Goal: Task Accomplishment & Management: Manage account settings

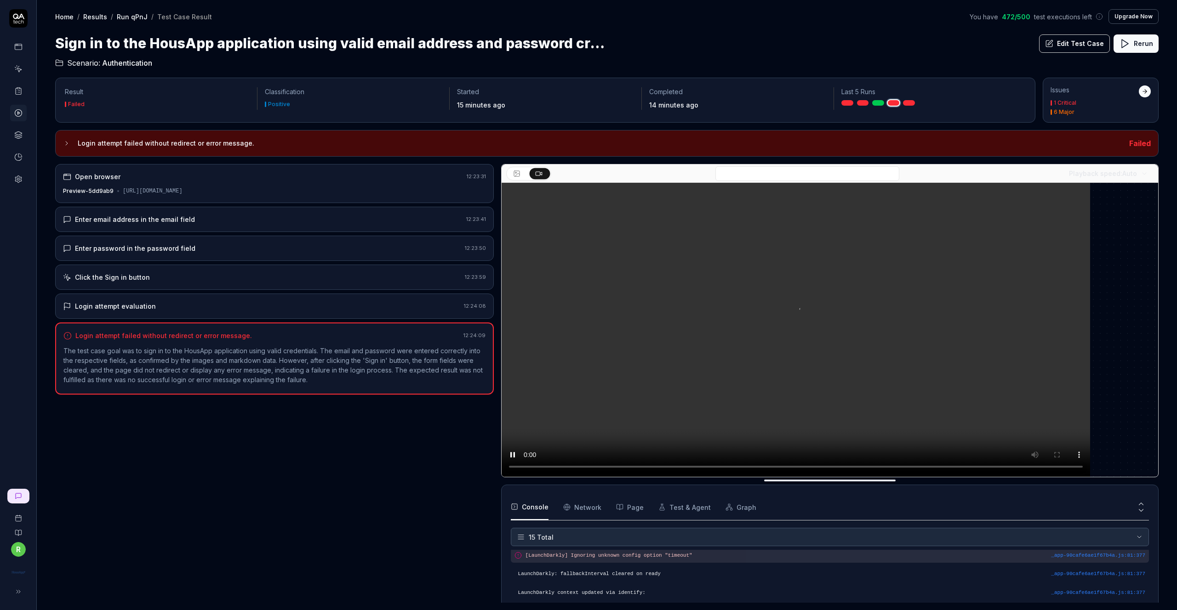
scroll to position [212, 0]
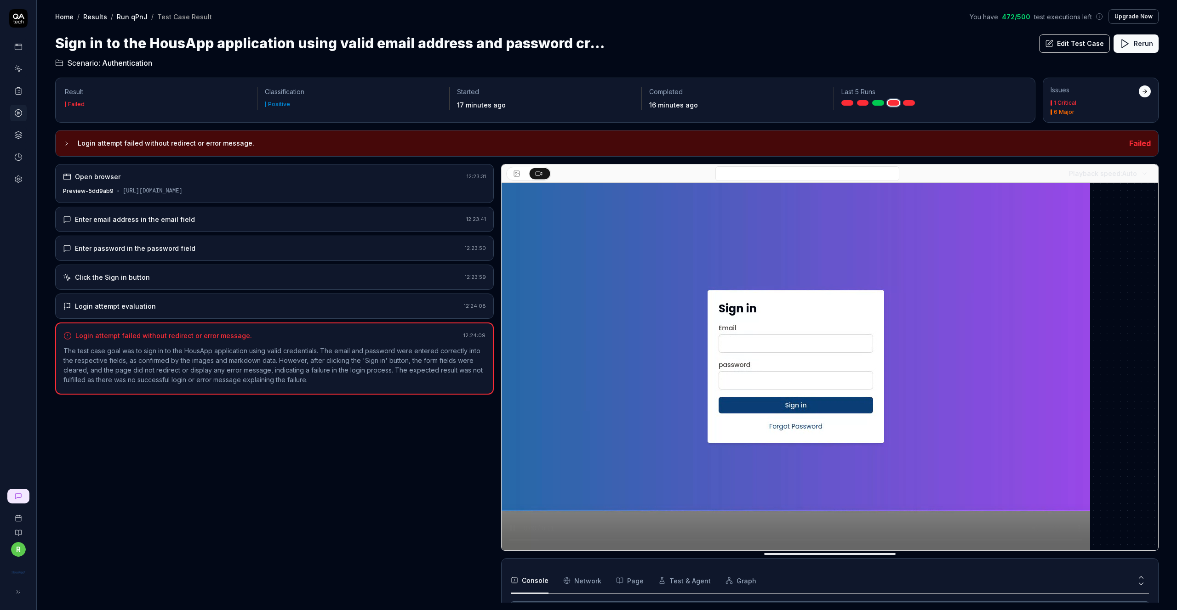
drag, startPoint x: 118, startPoint y: 190, endPoint x: 349, endPoint y: 193, distance: 231.2
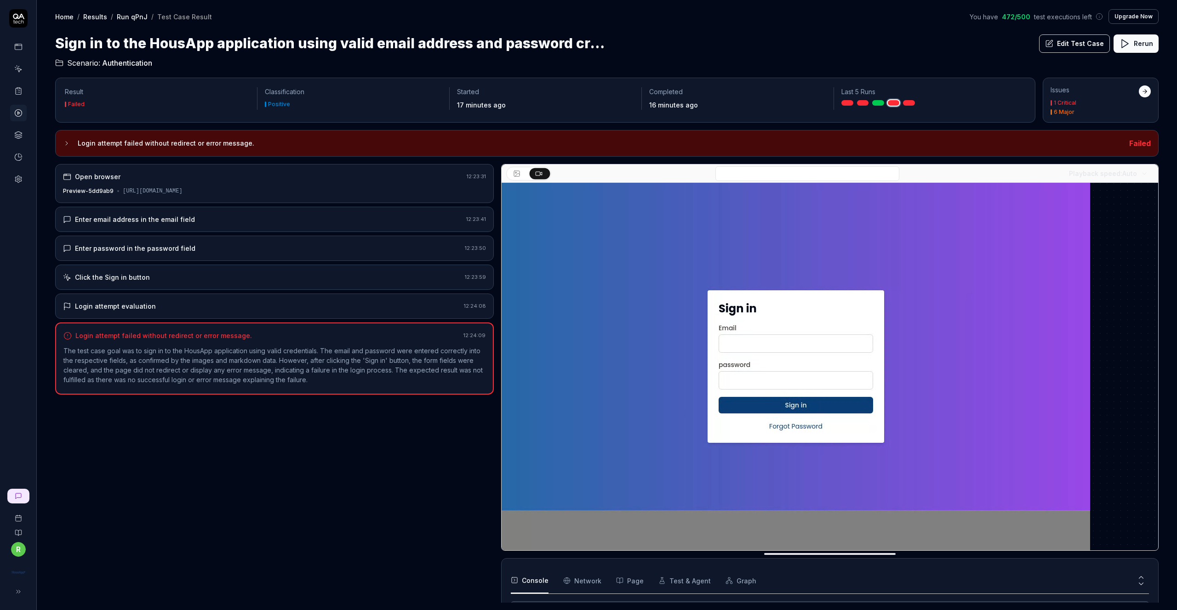
click at [349, 193] on div "Preview-5dd9ab9 https://housap-dashboard-keilq96zu-housapp-projects.vercel.app/…" at bounding box center [274, 191] width 423 height 8
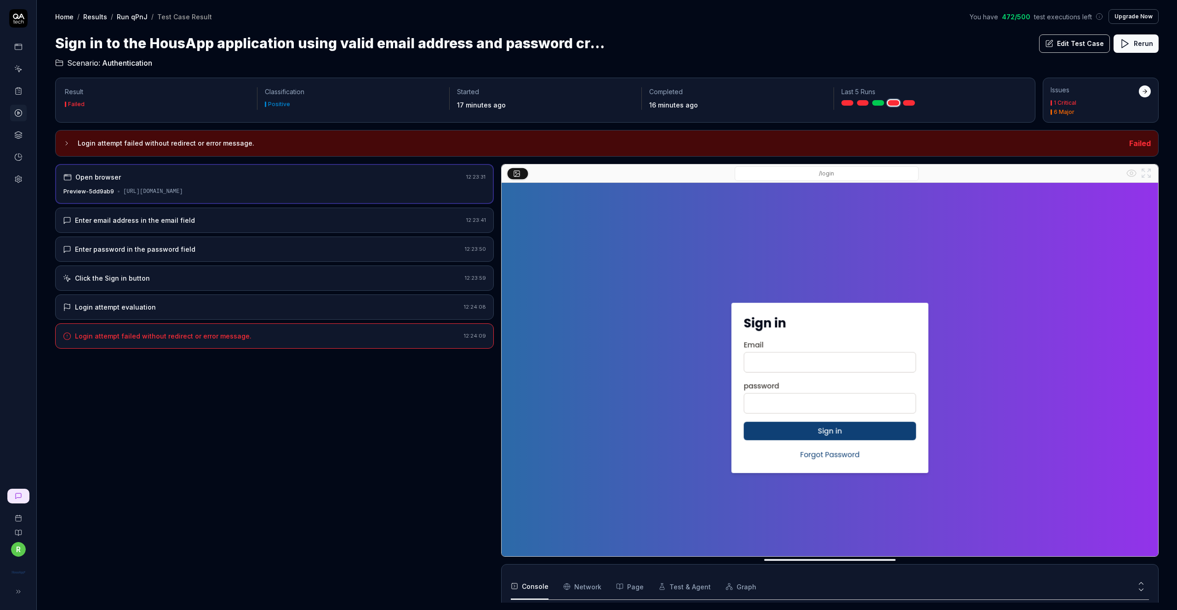
click at [349, 193] on div "Preview-5dd9ab9 https://housap-dashboard-keilq96zu-housapp-projects.vercel.app/…" at bounding box center [274, 192] width 422 height 8
drag, startPoint x: 362, startPoint y: 193, endPoint x: 119, endPoint y: 195, distance: 242.7
click at [119, 195] on div "Preview-5dd9ab9 https://housap-dashboard-keilq96zu-housapp-projects.vercel.app/…" at bounding box center [274, 192] width 422 height 8
click at [127, 199] on div "Open browser 12:23:31 Preview-5dd9ab9 https://housap-dashboard-keilq96zu-housap…" at bounding box center [274, 184] width 439 height 40
drag, startPoint x: 116, startPoint y: 192, endPoint x: 313, endPoint y: 191, distance: 197.2
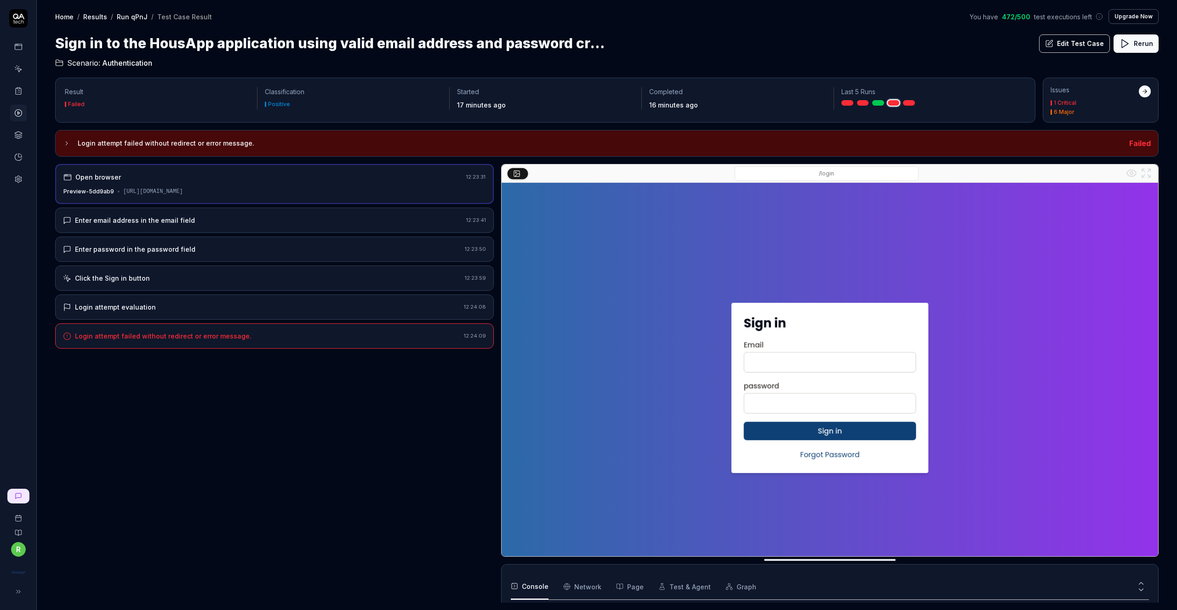
click at [314, 191] on div "Preview-5dd9ab9 https://housap-dashboard-keilq96zu-housapp-projects.vercel.app/…" at bounding box center [274, 192] width 422 height 8
click at [183, 191] on div "https://housap-dashboard-keilq96zu-housapp-projects.vercel.app/login" at bounding box center [153, 192] width 60 height 8
drag, startPoint x: 315, startPoint y: 192, endPoint x: 106, endPoint y: 192, distance: 209.2
click at [106, 191] on div "Preview-5dd9ab9 https://housap-dashboard-keilq96zu-housapp-projects.vercel.app/…" at bounding box center [274, 192] width 422 height 8
click at [118, 192] on div at bounding box center [119, 192] width 2 height 2
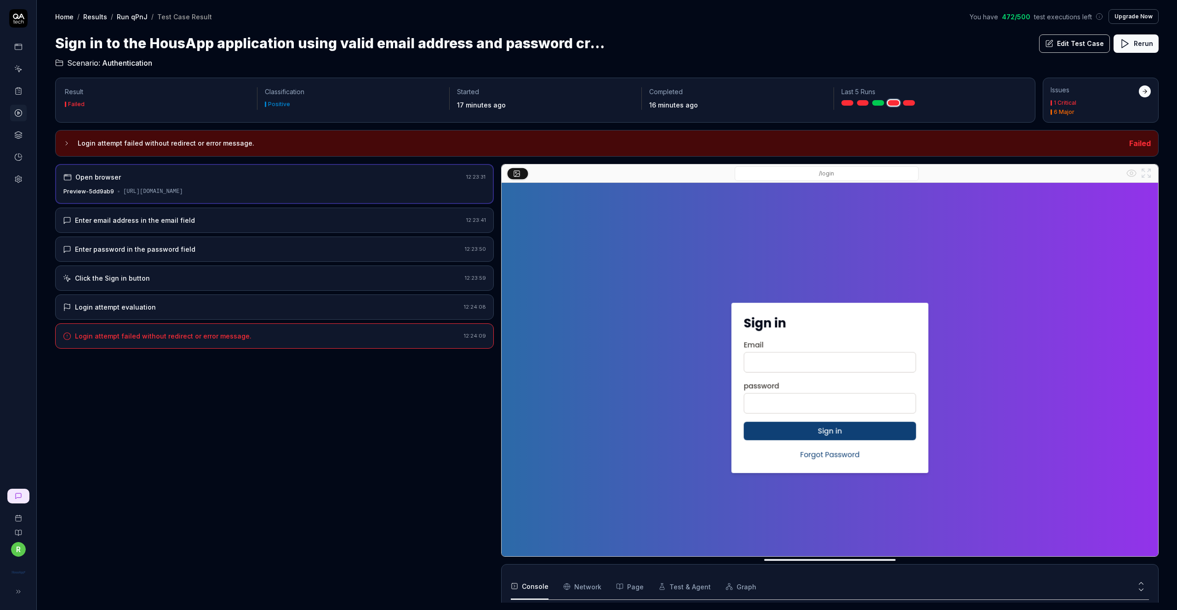
drag, startPoint x: 116, startPoint y: 190, endPoint x: 353, endPoint y: 189, distance: 237.7
click at [353, 189] on div "Preview-5dd9ab9 https://housap-dashboard-keilq96zu-housapp-projects.vercel.app/…" at bounding box center [274, 192] width 422 height 8
click at [137, 195] on div "Open browser 12:23:31 Preview-5dd9ab9 https://housap-dashboard-keilq96zu-housap…" at bounding box center [274, 184] width 439 height 40
drag, startPoint x: 119, startPoint y: 192, endPoint x: 300, endPoint y: 188, distance: 181.2
click at [300, 188] on div "Preview-5dd9ab9 https://housap-dashboard-keilq96zu-housapp-projects.vercel.app/…" at bounding box center [274, 192] width 422 height 8
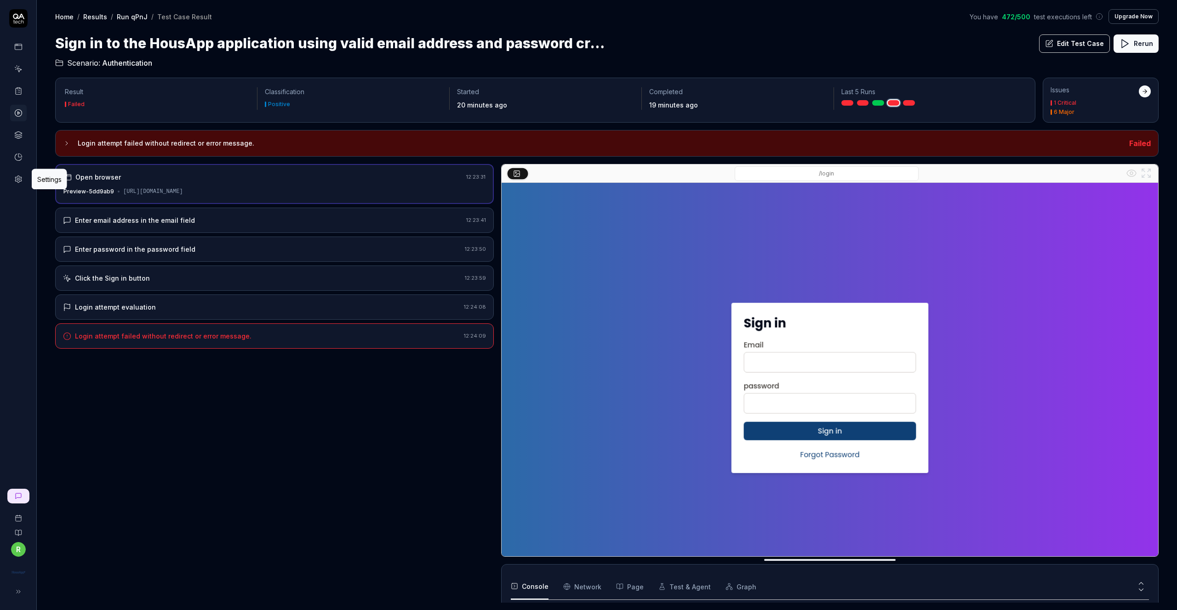
click at [17, 180] on circle at bounding box center [18, 179] width 2 height 2
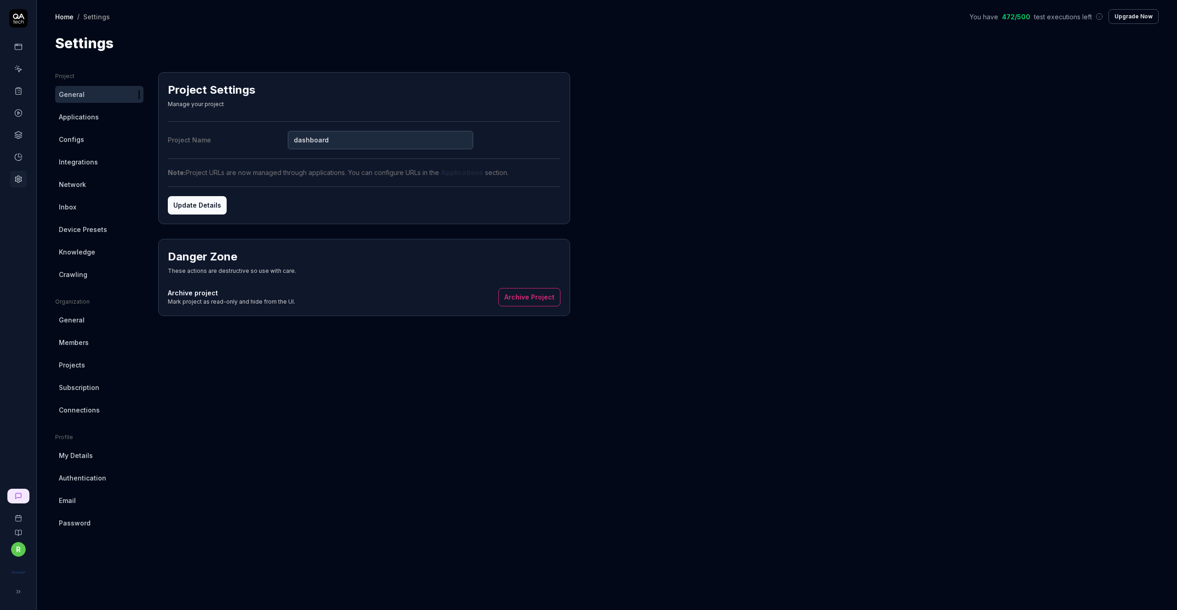
click at [73, 205] on span "Inbox" at bounding box center [67, 207] width 17 height 10
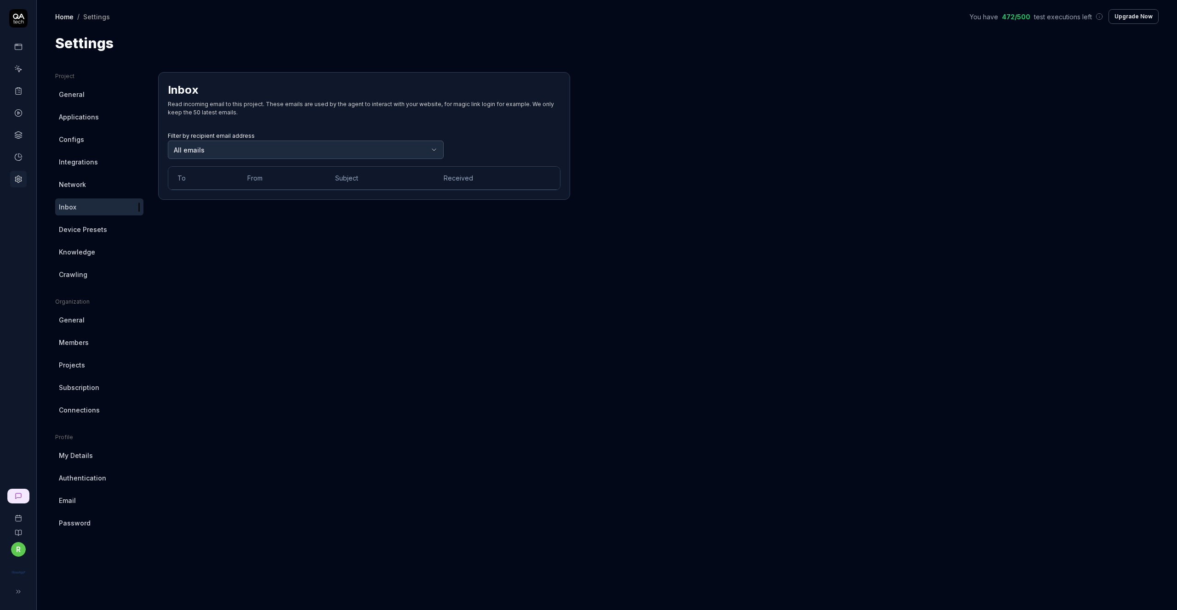
click at [193, 150] on body "r Home / Settings You have 472 / 500 test executions left Upgrade Now Home / Se…" at bounding box center [588, 305] width 1177 height 610
click at [75, 319] on span "General" at bounding box center [72, 320] width 26 height 10
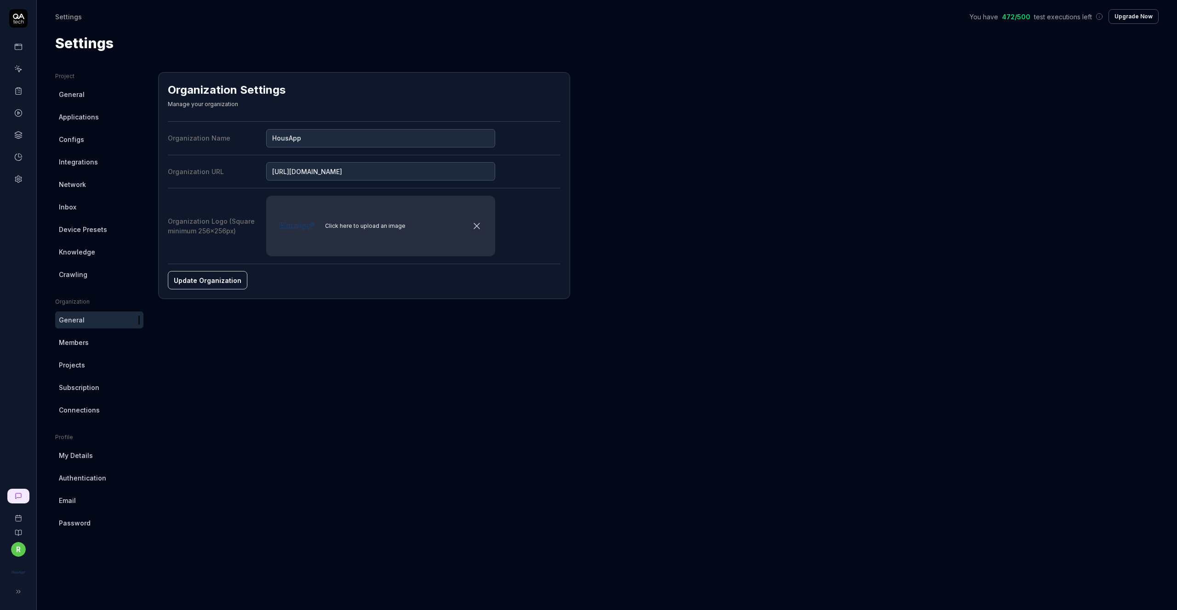
click at [78, 339] on span "Members" at bounding box center [74, 343] width 30 height 10
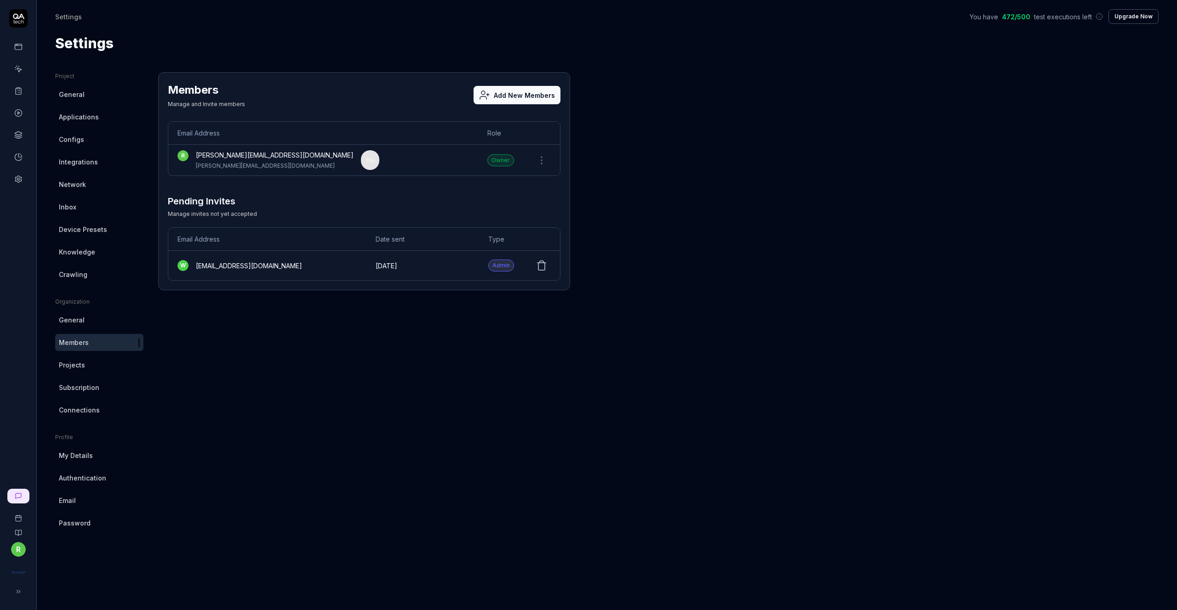
click at [74, 366] on span "Projects" at bounding box center [72, 365] width 26 height 10
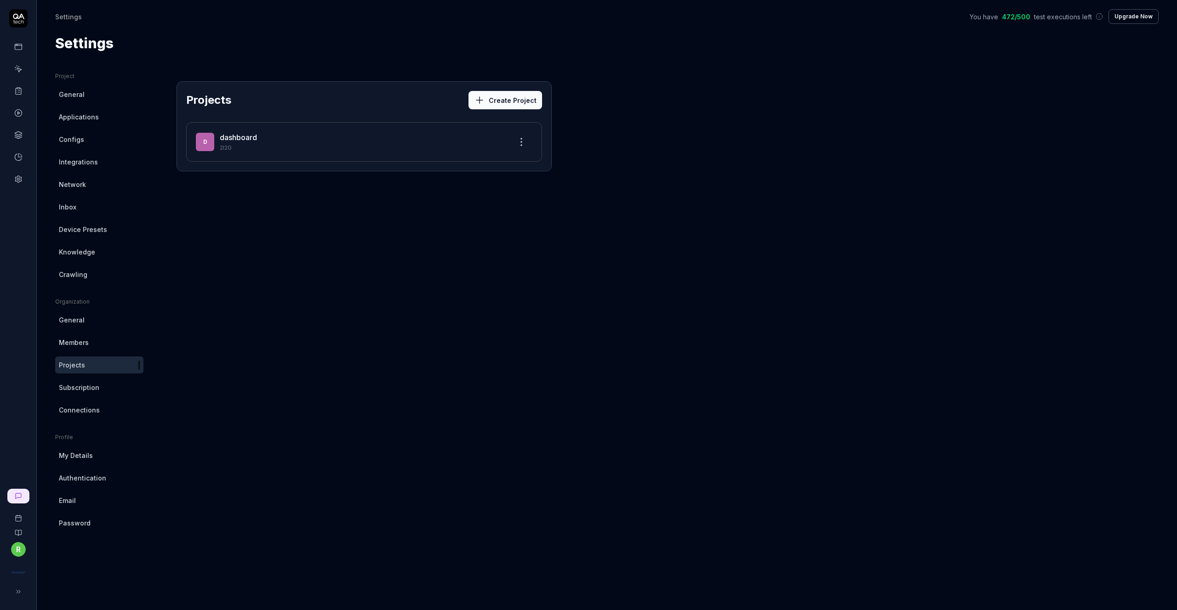
click at [85, 391] on span "Subscription" at bounding box center [79, 388] width 40 height 10
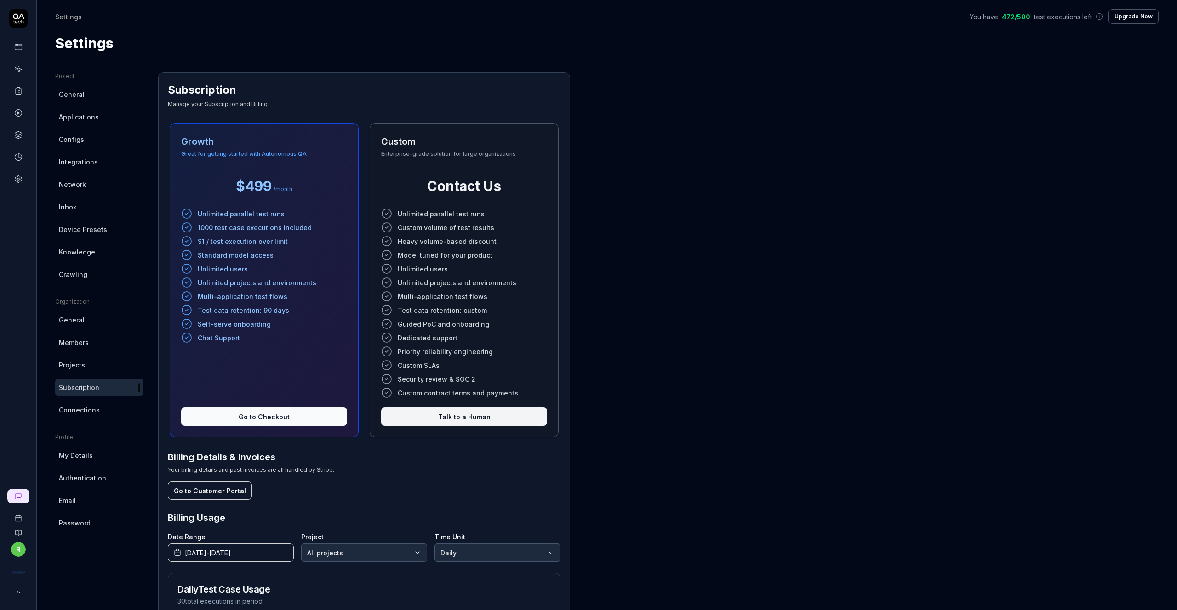
click at [89, 410] on span "Connections" at bounding box center [79, 410] width 41 height 10
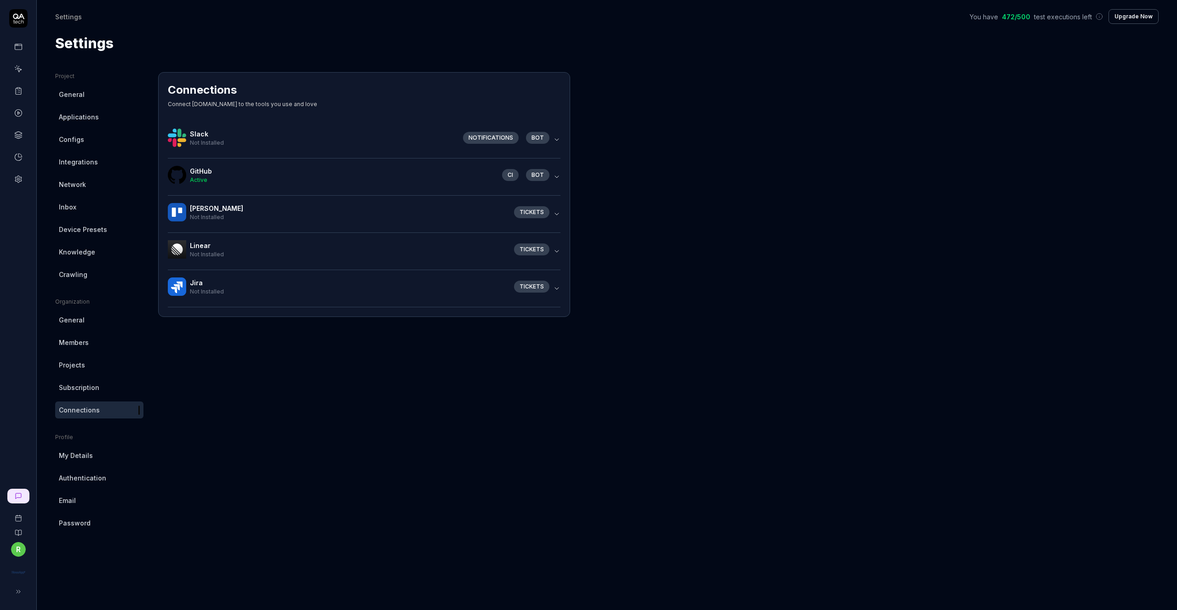
click at [80, 97] on span "General" at bounding box center [72, 95] width 26 height 10
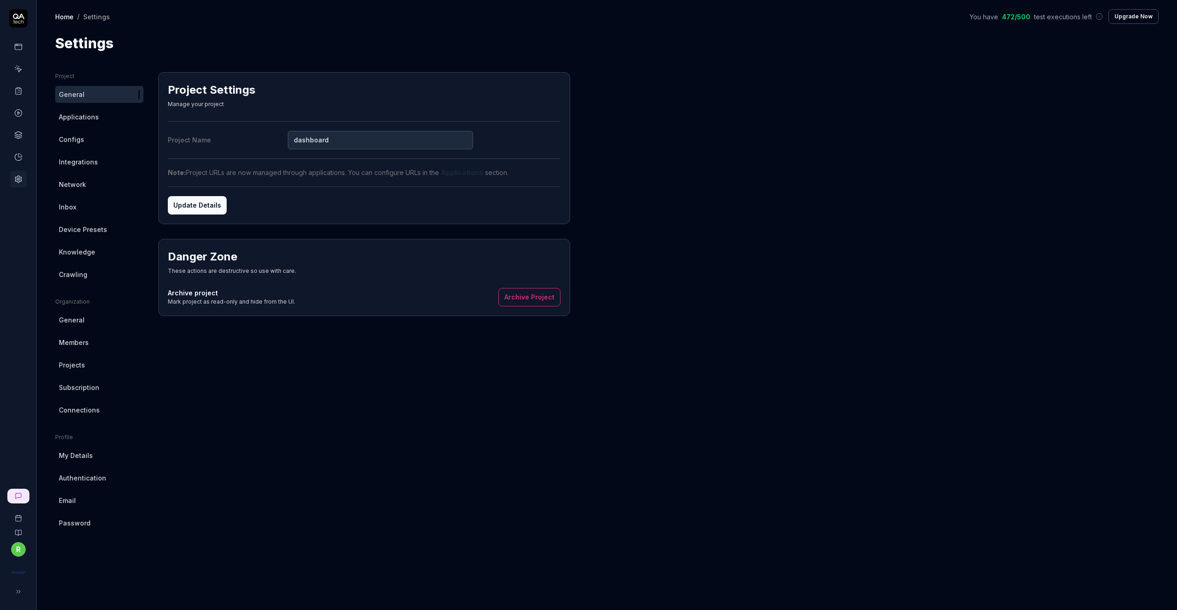
click at [72, 135] on span "Configs" at bounding box center [71, 140] width 25 height 10
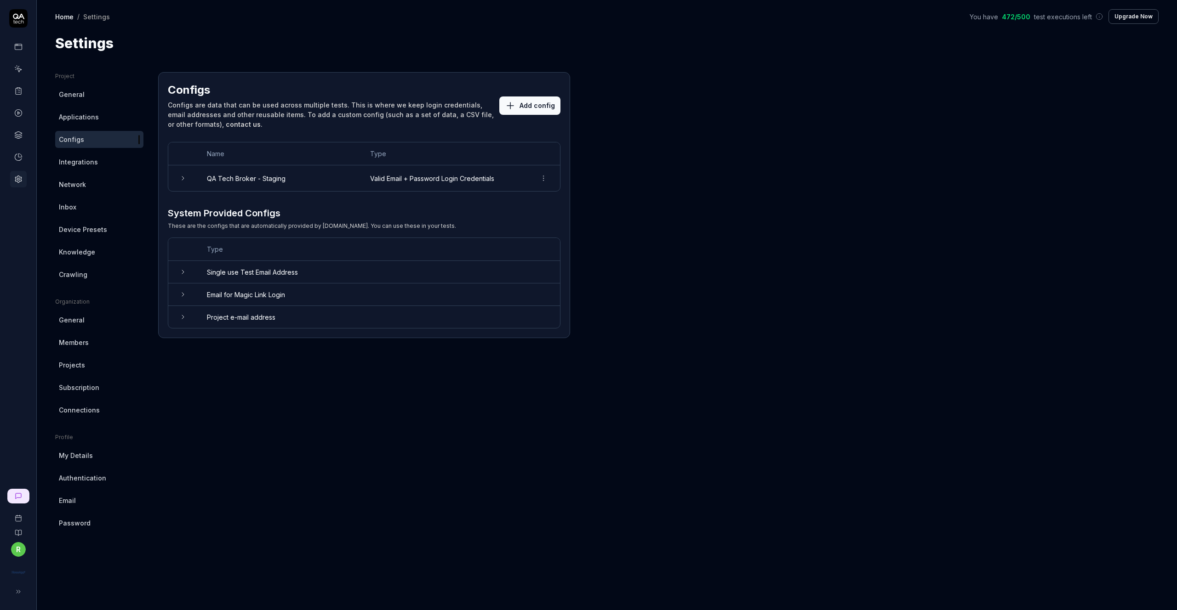
click at [191, 177] on td at bounding box center [182, 178] width 29 height 26
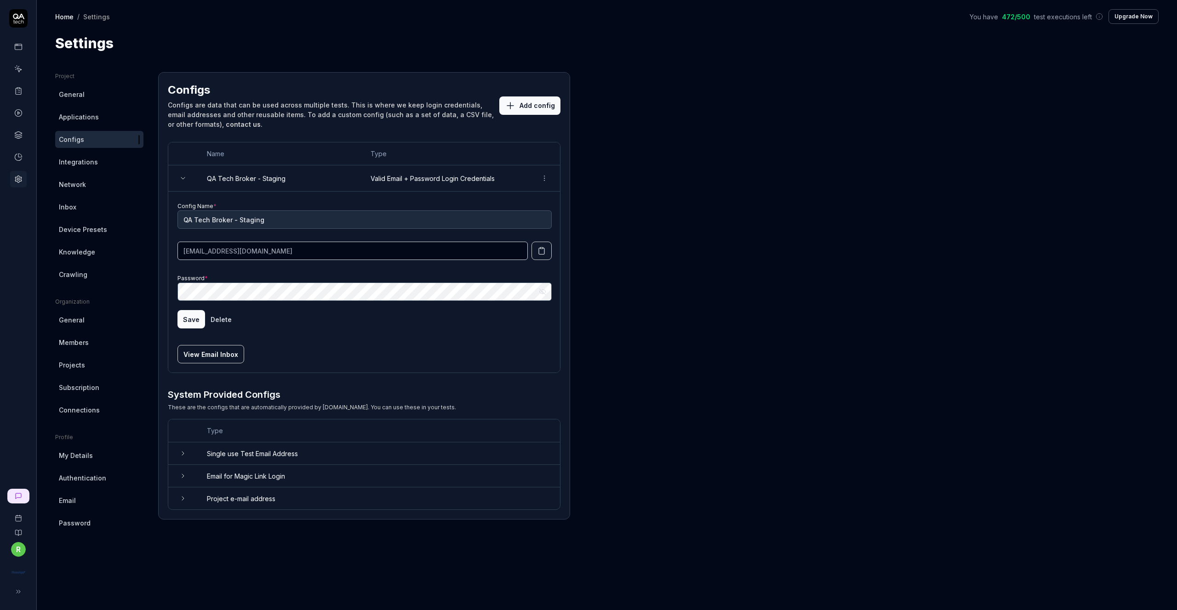
click at [582, 266] on div "Project General Applications Configs Integrations Network Inbox Device Presets …" at bounding box center [606, 332] width 1103 height 520
click at [537, 249] on icon "button" at bounding box center [541, 251] width 8 height 8
click at [544, 289] on icon "button" at bounding box center [542, 291] width 7 height 7
click at [221, 356] on button "View Email Inbox" at bounding box center [210, 354] width 67 height 18
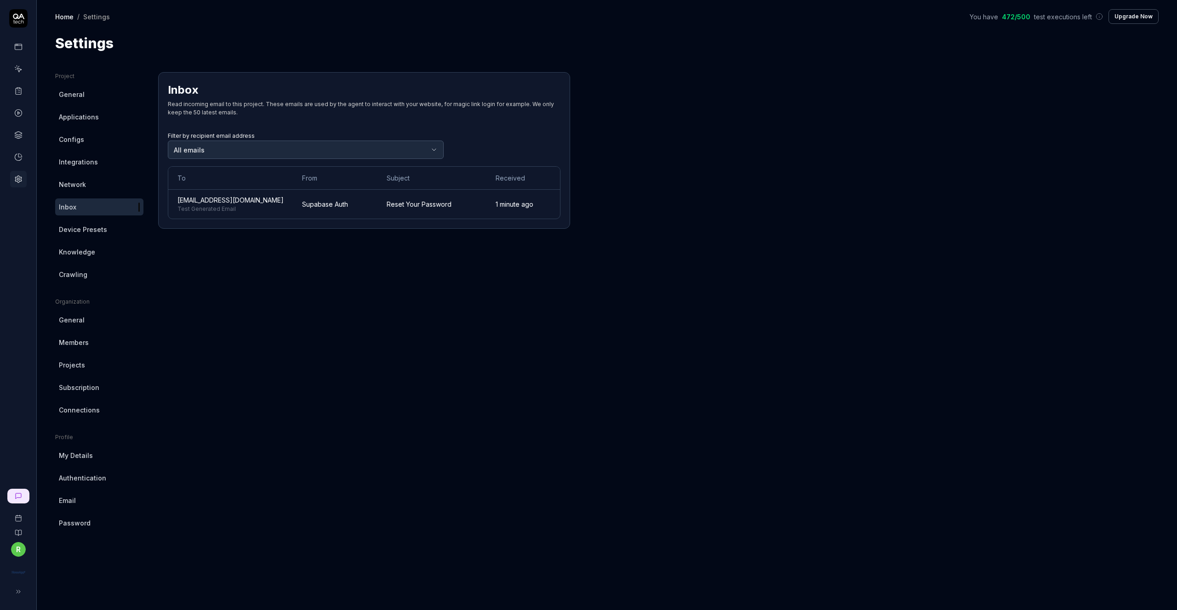
click at [248, 199] on span "[EMAIL_ADDRESS][DOMAIN_NAME]" at bounding box center [230, 200] width 106 height 10
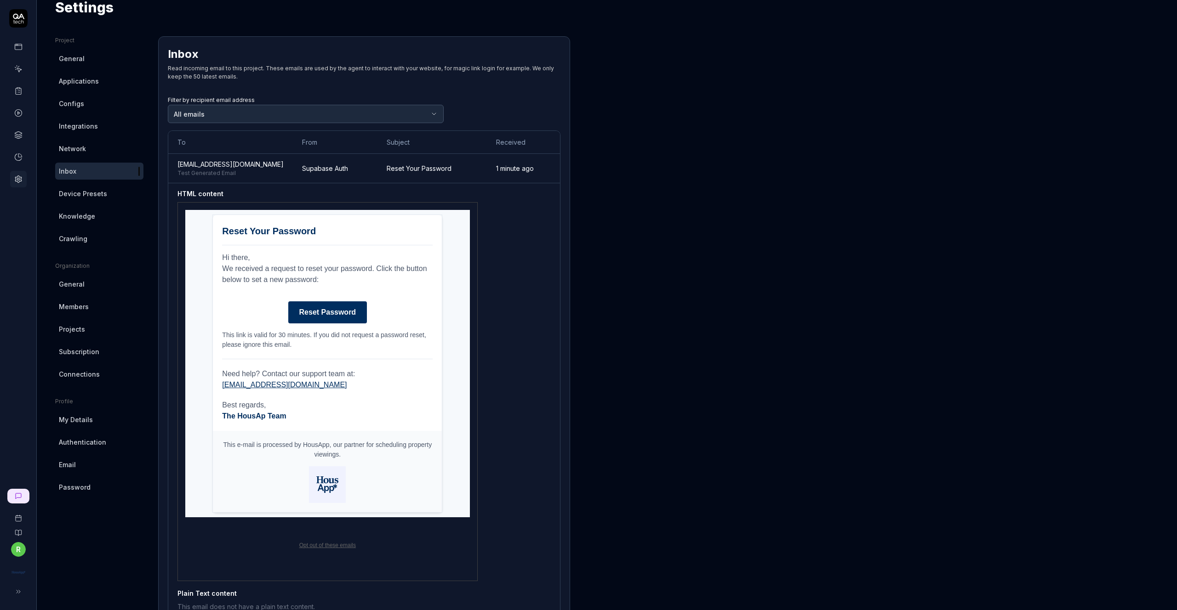
scroll to position [38, 0]
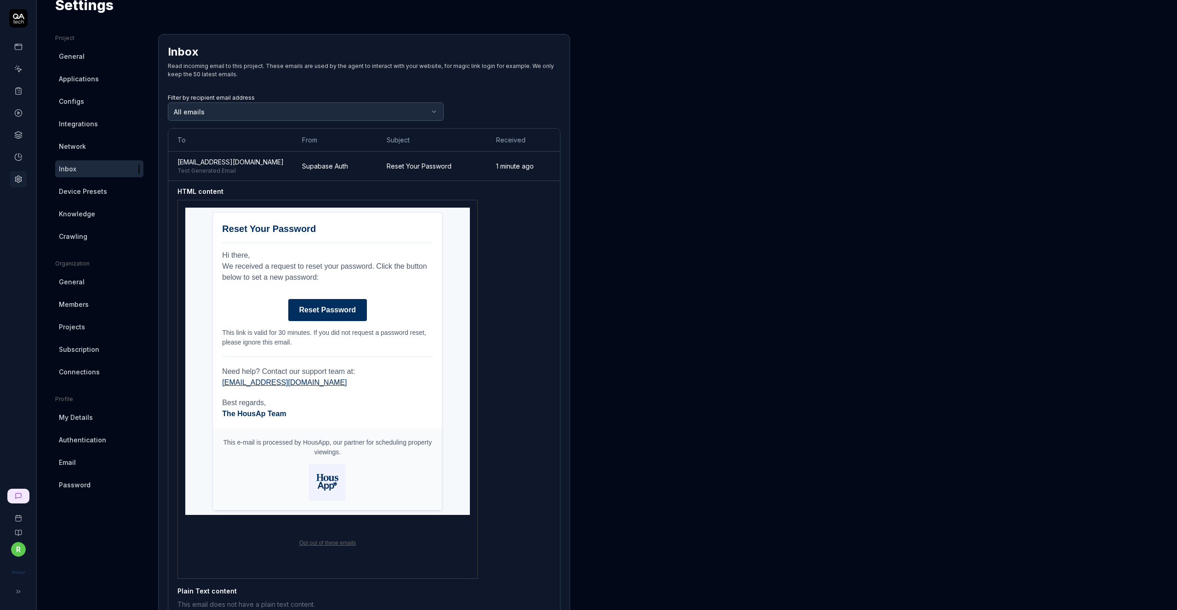
copy link "Reset Password"
click at [337, 310] on link "Reset Password" at bounding box center [327, 310] width 79 height 22
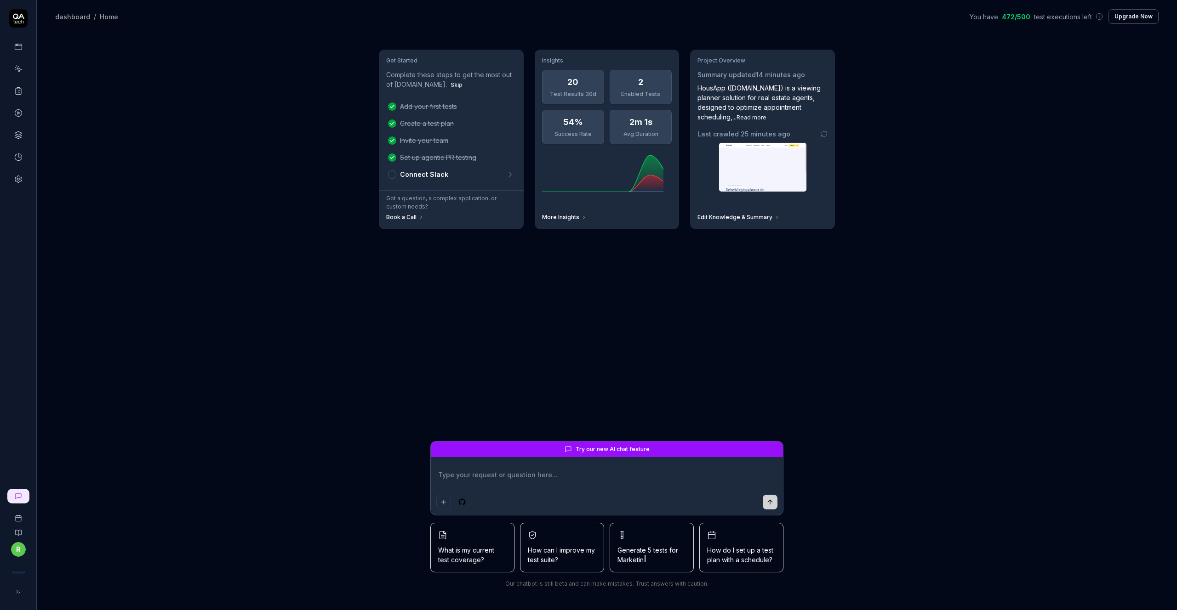
type textarea "*"
click at [20, 182] on icon at bounding box center [18, 179] width 6 height 7
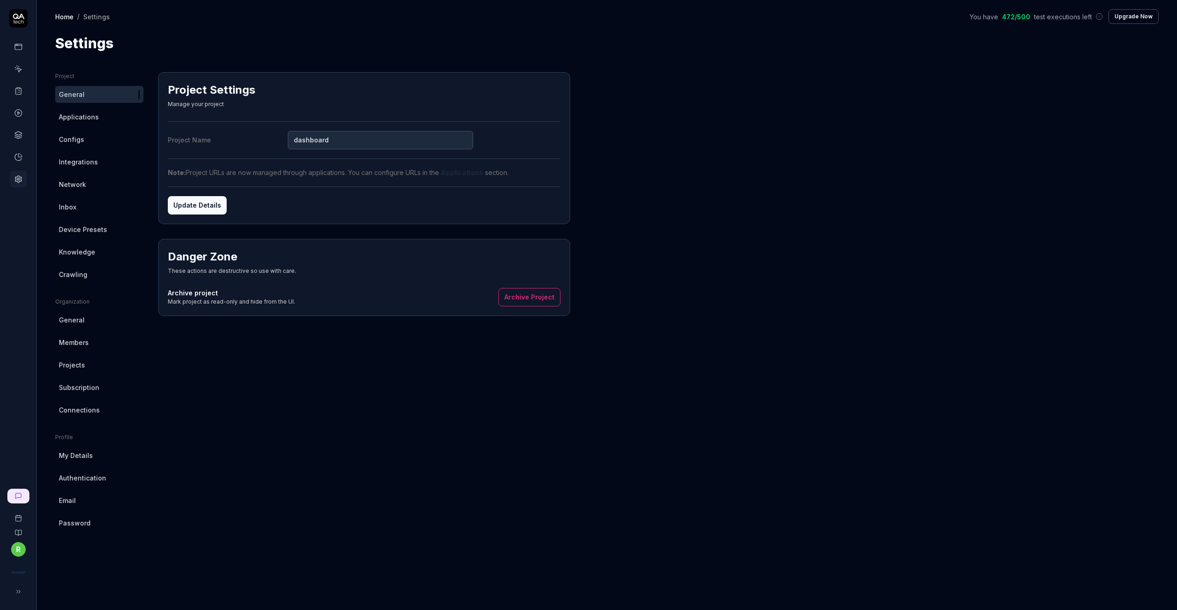
click at [70, 142] on span "Configs" at bounding box center [71, 140] width 25 height 10
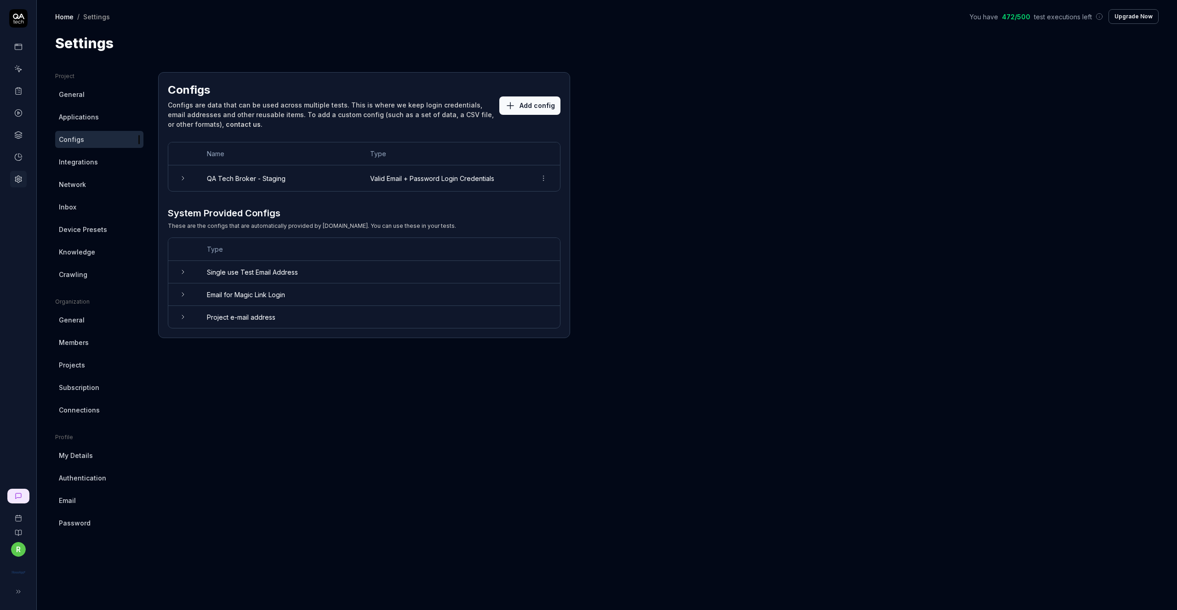
click at [182, 181] on icon at bounding box center [182, 178] width 7 height 7
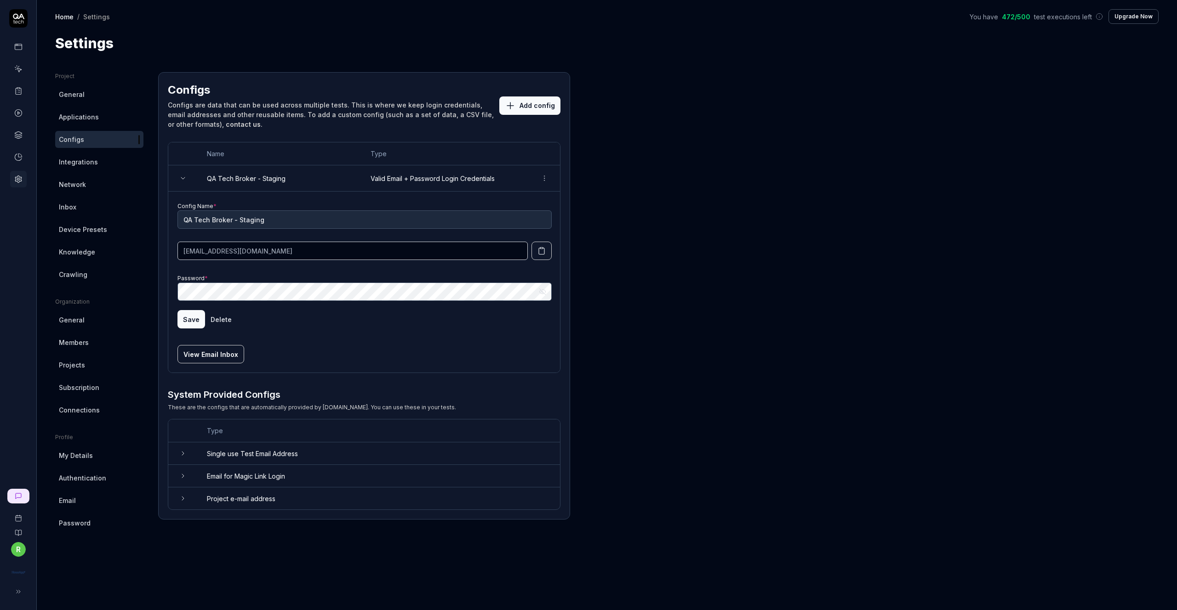
click at [543, 292] on icon "button" at bounding box center [542, 292] width 6 height 6
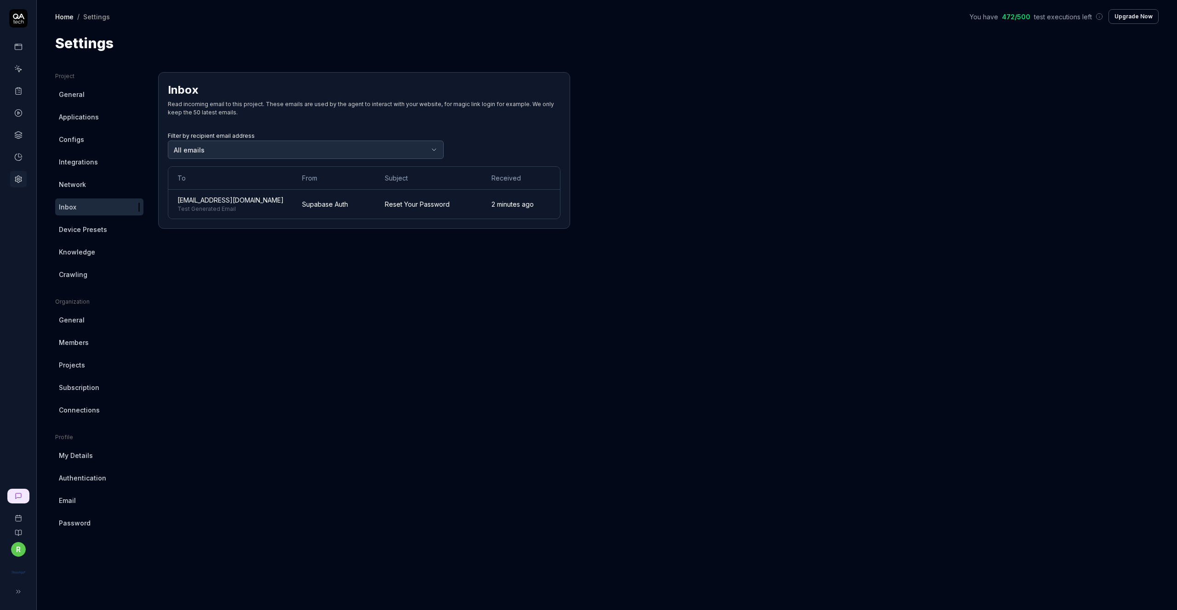
click at [240, 258] on div "Inbox Read incoming email to this project. These emails are used by the agent t…" at bounding box center [364, 332] width 412 height 520
click at [23, 48] on link at bounding box center [18, 47] width 17 height 17
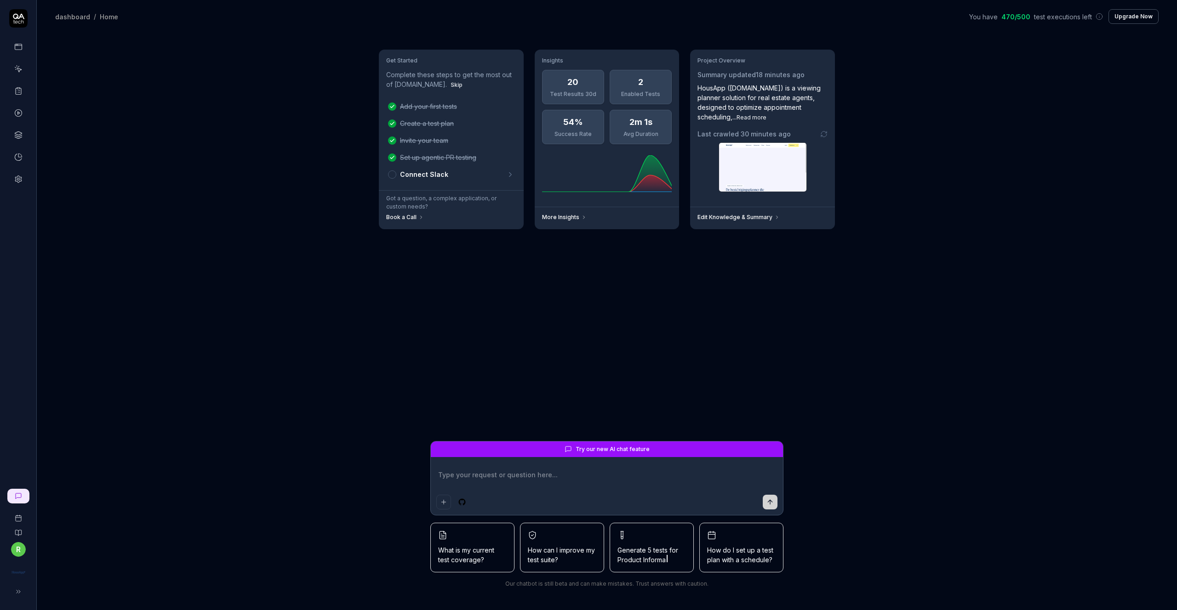
click at [206, 97] on div "Get Started Complete these steps to get the most out of QA.tech. Skip Add your …" at bounding box center [607, 321] width 1140 height 577
click at [22, 46] on icon at bounding box center [18, 46] width 7 height 0
click at [21, 69] on icon at bounding box center [18, 69] width 8 height 8
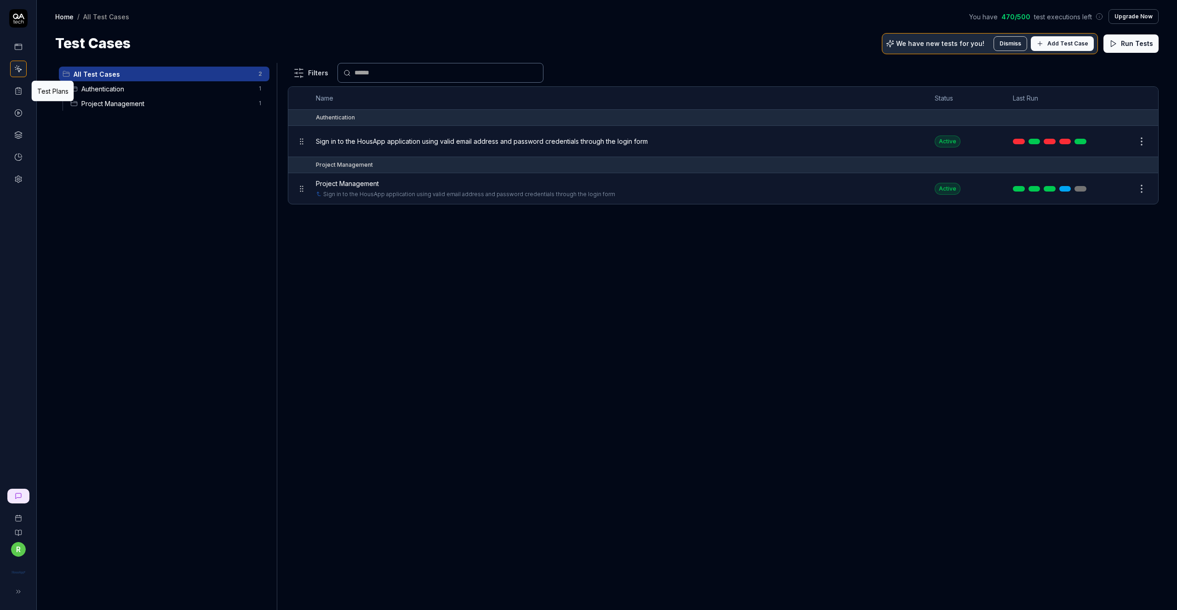
click at [22, 92] on icon at bounding box center [18, 91] width 8 height 8
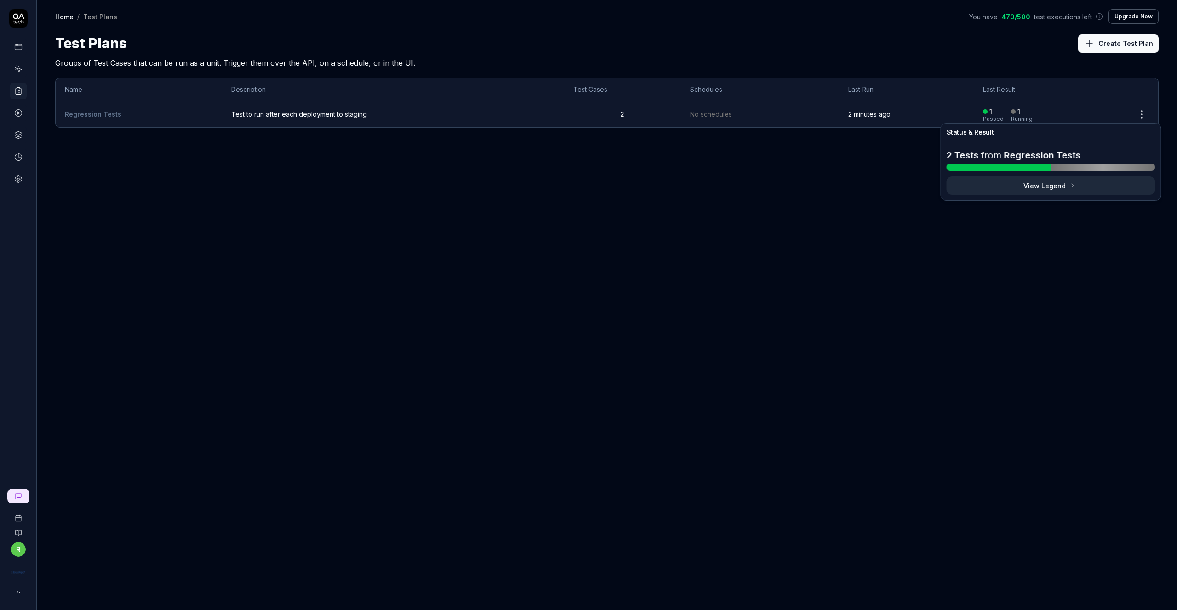
click at [1021, 117] on div "Running" at bounding box center [1022, 119] width 22 height 6
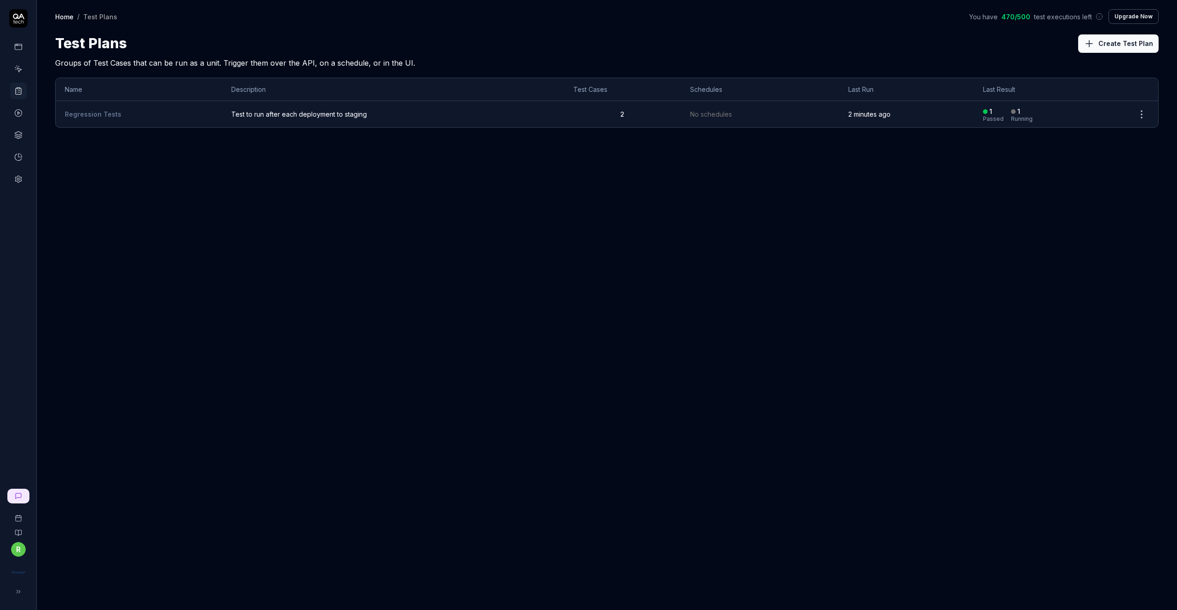
click at [97, 114] on link "Regression Tests" at bounding box center [93, 114] width 57 height 8
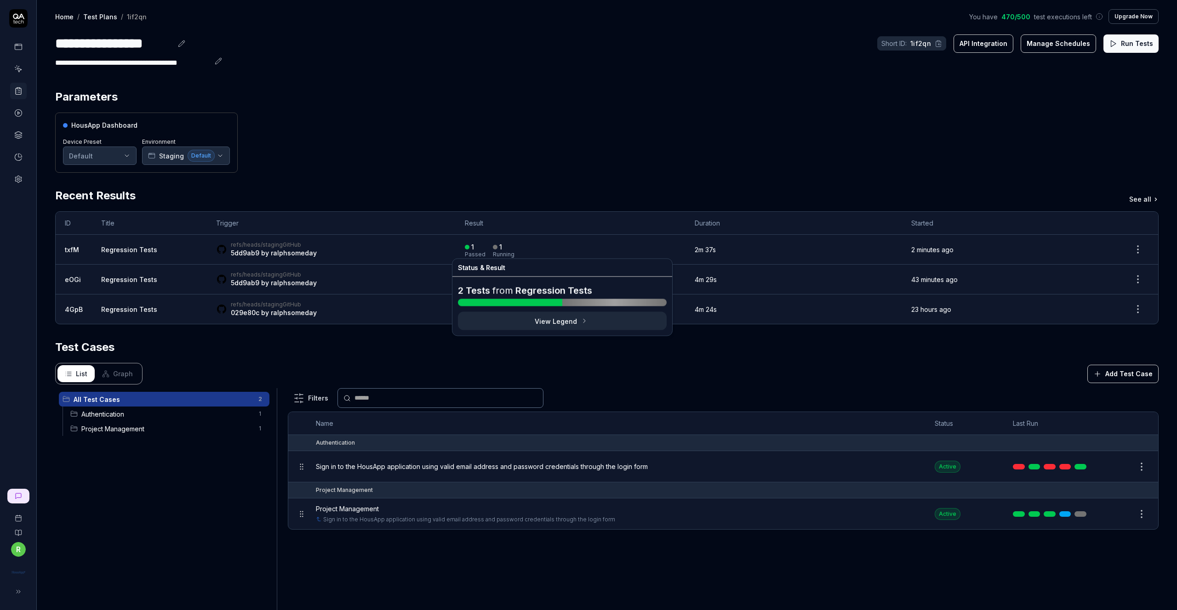
click at [493, 246] on div "1" at bounding box center [497, 247] width 9 height 8
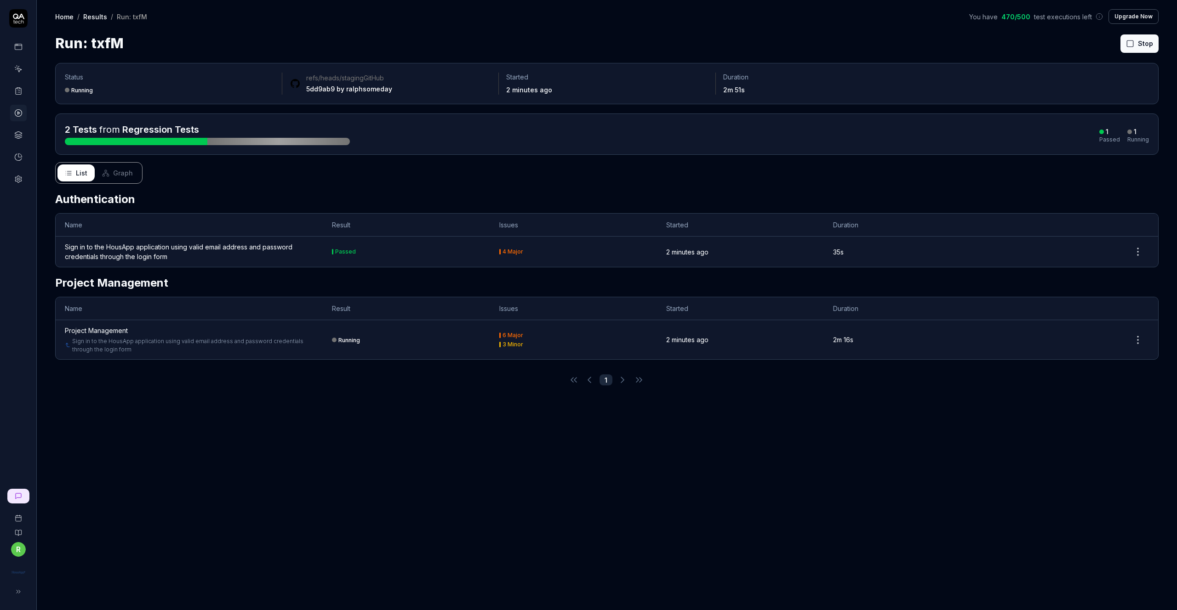
click at [19, 47] on icon at bounding box center [18, 47] width 8 height 8
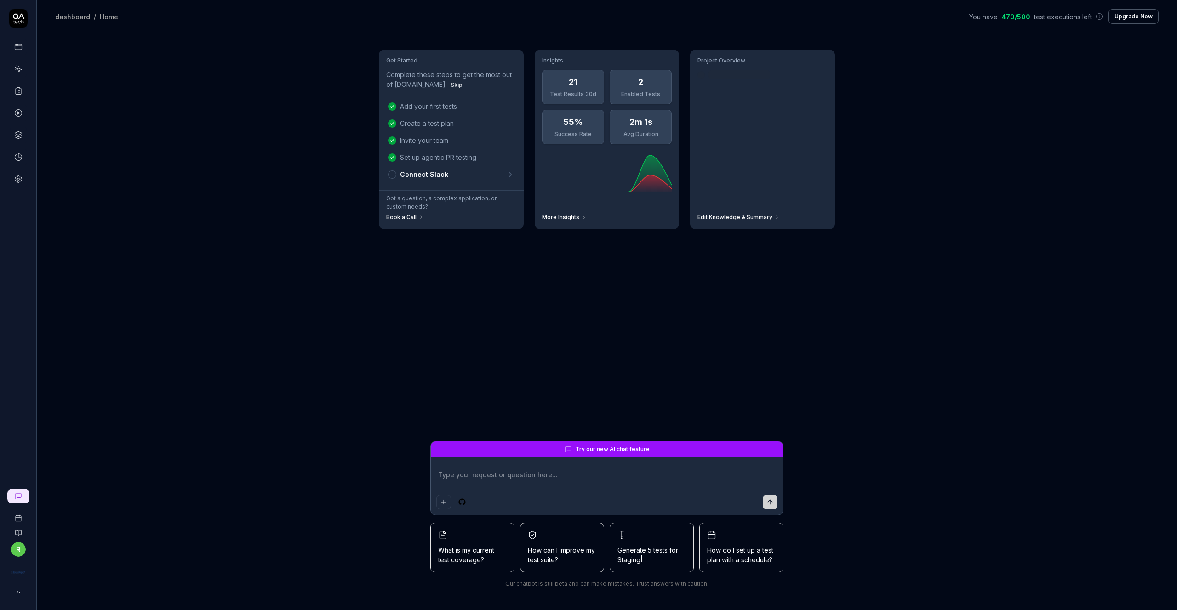
type textarea "*"
